Goal: Entertainment & Leisure: Consume media (video, audio)

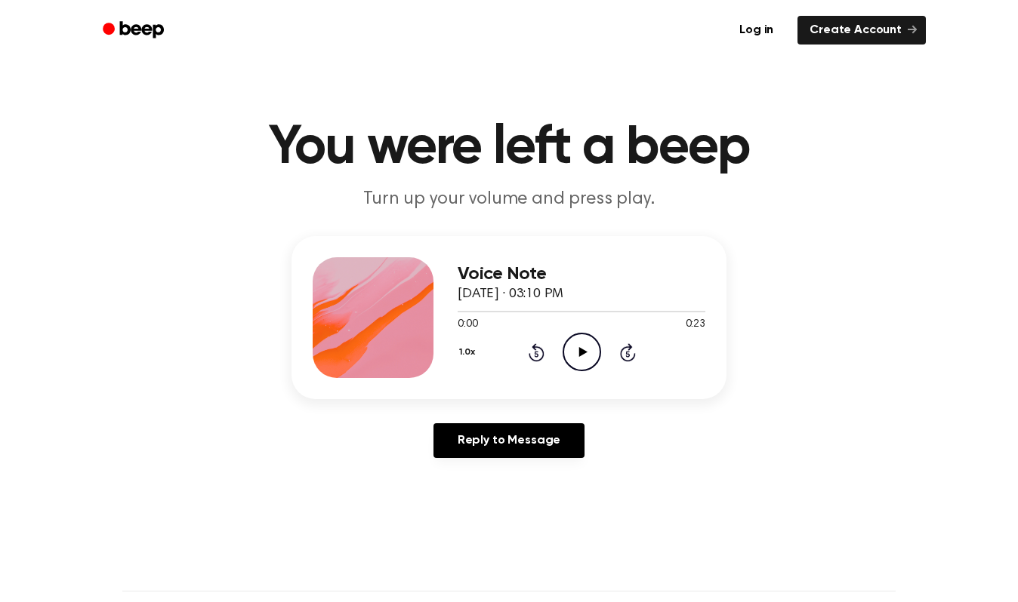
click at [575, 349] on icon "Play Audio" at bounding box center [581, 352] width 39 height 39
click at [592, 350] on icon "Play Audio" at bounding box center [581, 352] width 39 height 39
click at [585, 347] on icon "Play Audio" at bounding box center [581, 352] width 39 height 39
click at [581, 347] on icon "Play Audio" at bounding box center [581, 352] width 39 height 39
click at [581, 347] on icon "Pause Audio" at bounding box center [581, 352] width 39 height 39
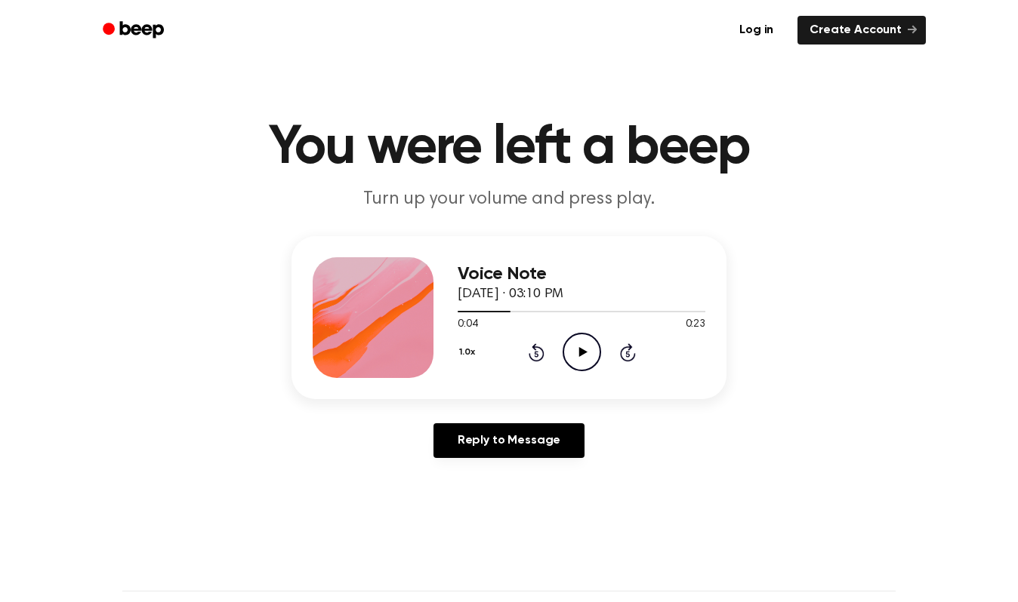
click at [581, 347] on icon "Play Audio" at bounding box center [581, 352] width 39 height 39
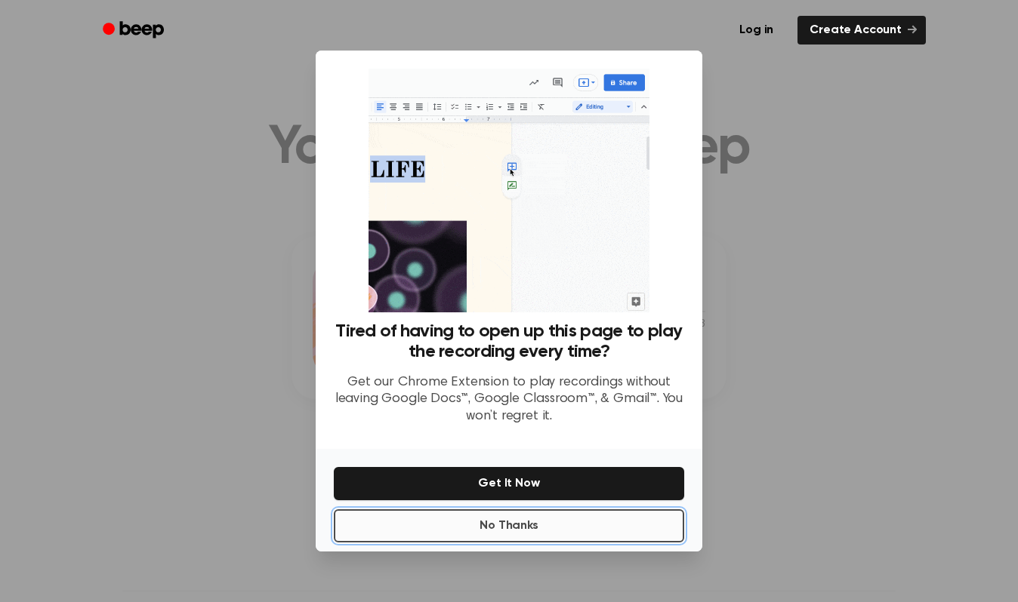
click at [510, 529] on button "No Thanks" at bounding box center [509, 526] width 350 height 33
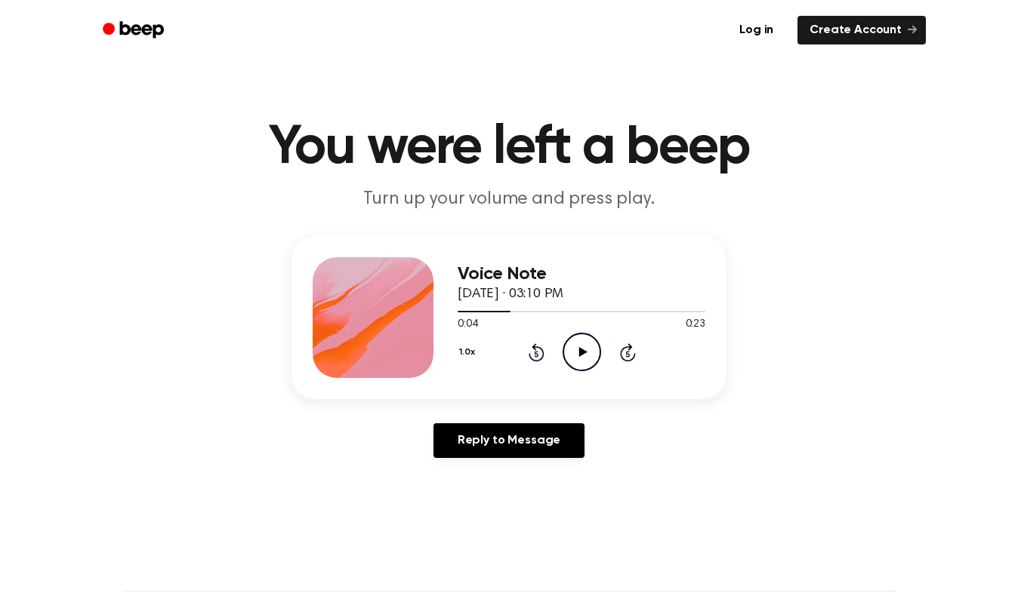
click at [588, 348] on icon "Play Audio" at bounding box center [581, 352] width 39 height 39
click at [588, 348] on icon "Pause Audio" at bounding box center [581, 352] width 39 height 39
click at [588, 348] on icon "Play Audio" at bounding box center [581, 352] width 39 height 39
click at [588, 348] on icon "Pause Audio" at bounding box center [581, 352] width 39 height 39
click at [588, 348] on icon "Play Audio" at bounding box center [581, 352] width 39 height 39
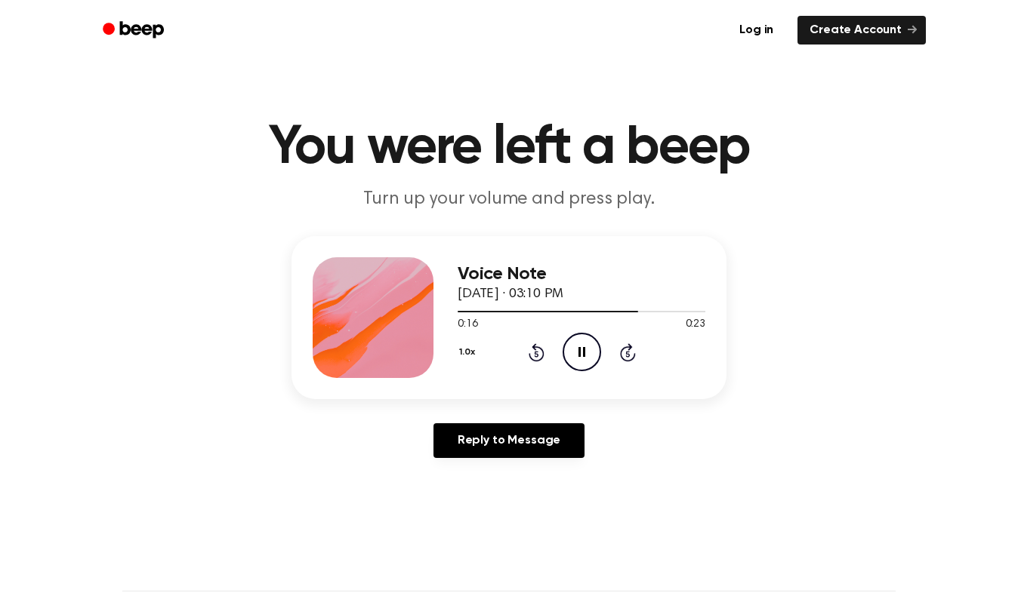
click at [588, 348] on icon "Pause Audio" at bounding box center [581, 352] width 39 height 39
click at [542, 356] on icon at bounding box center [536, 353] width 16 height 18
click at [578, 349] on icon "Play Audio" at bounding box center [581, 352] width 39 height 39
click at [578, 349] on icon "Pause Audio" at bounding box center [581, 352] width 39 height 39
click at [578, 349] on icon "Play Audio" at bounding box center [581, 352] width 39 height 39
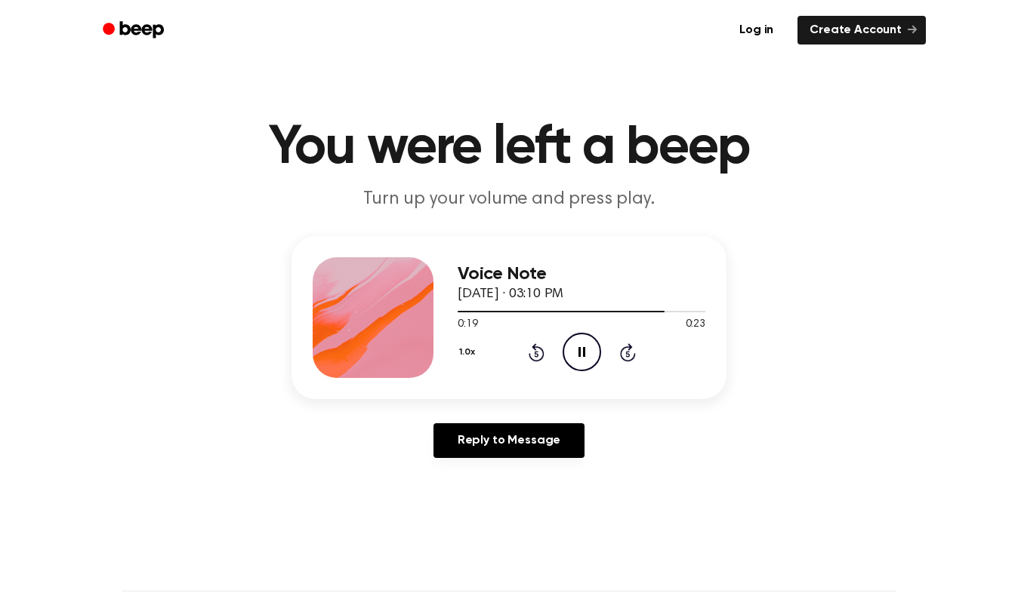
click at [578, 349] on icon "Pause Audio" at bounding box center [581, 352] width 39 height 39
click at [578, 349] on icon "Play Audio" at bounding box center [581, 352] width 39 height 39
click at [578, 349] on icon "Pause Audio" at bounding box center [581, 352] width 39 height 39
